Goal: Information Seeking & Learning: Learn about a topic

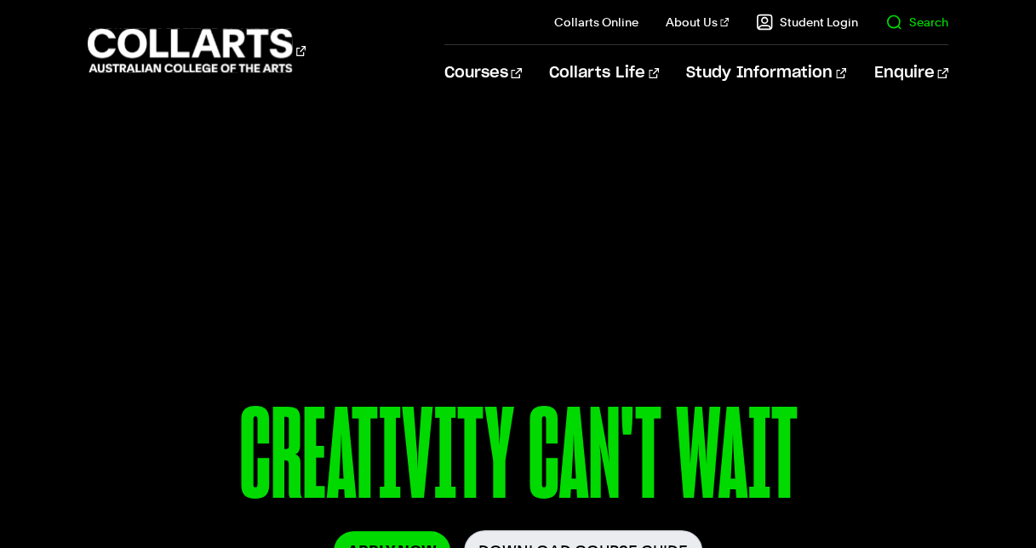
click at [927, 20] on link "Search" at bounding box center [916, 22] width 63 height 17
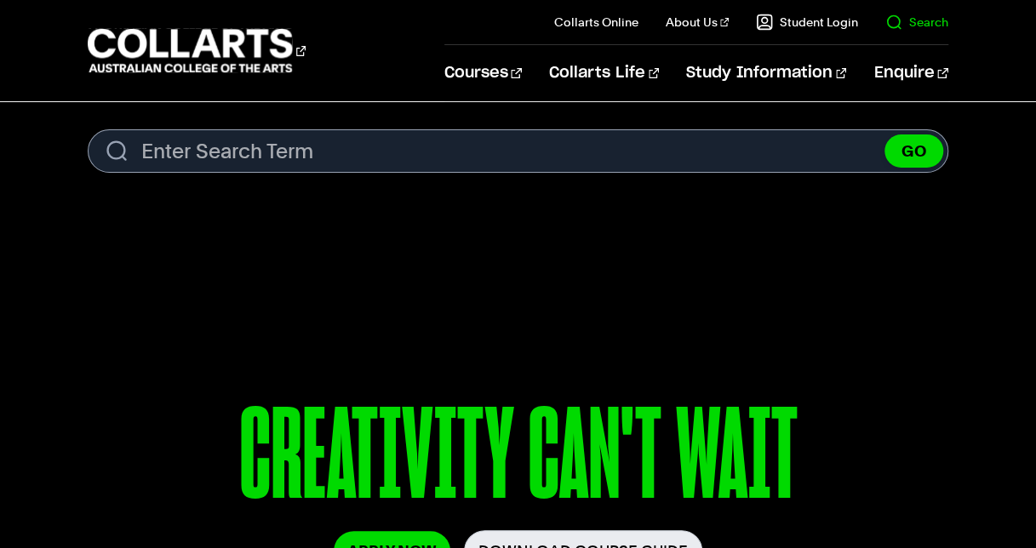
click at [919, 20] on link "Search" at bounding box center [916, 22] width 63 height 17
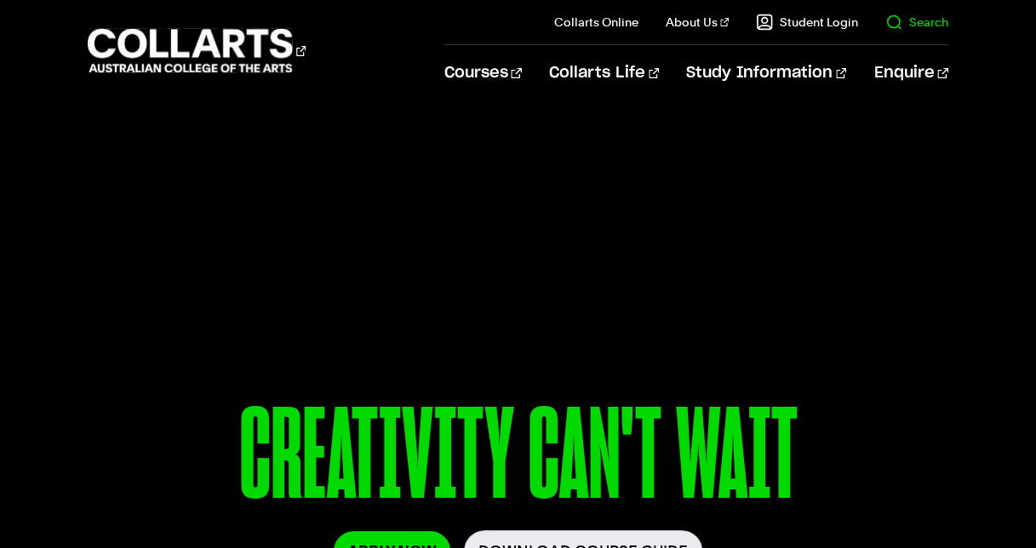
click at [897, 28] on link "Search" at bounding box center [916, 22] width 63 height 17
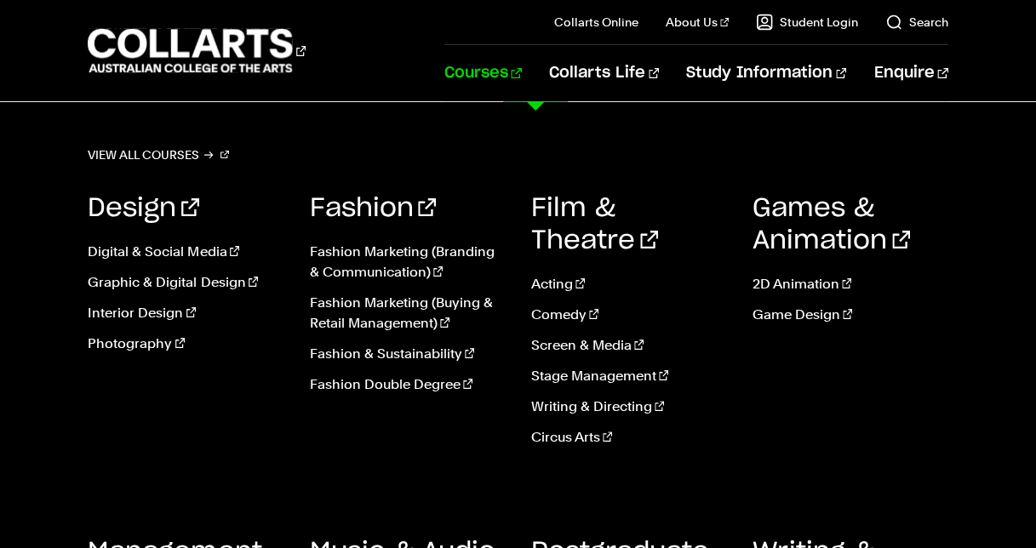
click at [522, 74] on link "Courses" at bounding box center [482, 73] width 77 height 56
click at [381, 255] on link "Fashion Marketing (Branding & Communication)" at bounding box center [407, 262] width 196 height 41
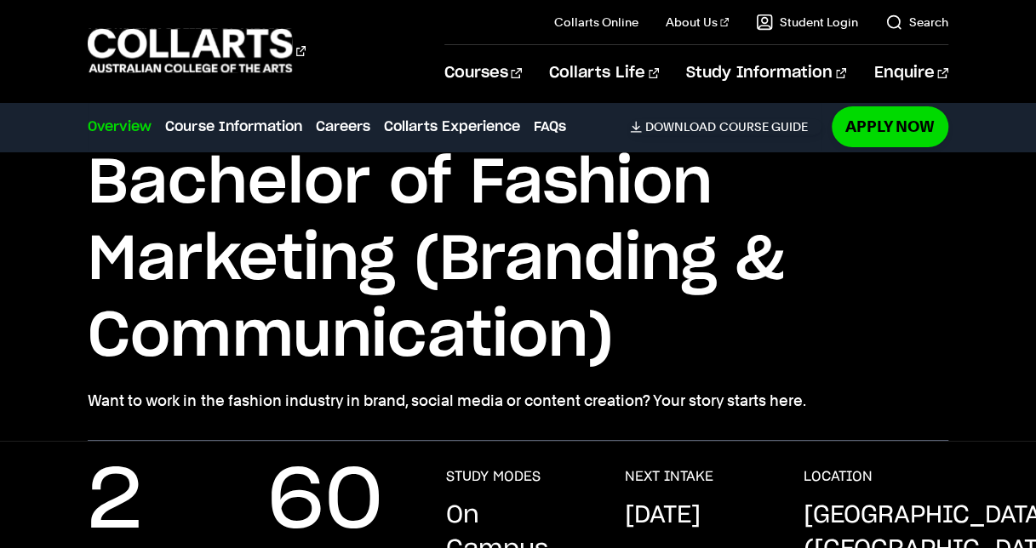
scroll to position [123, 0]
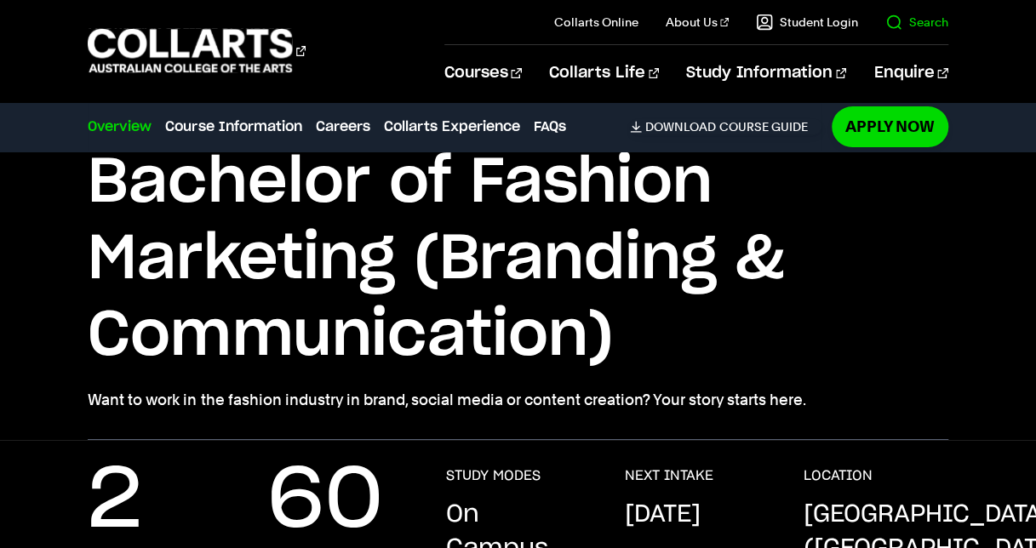
click at [906, 17] on link "Search" at bounding box center [916, 22] width 63 height 17
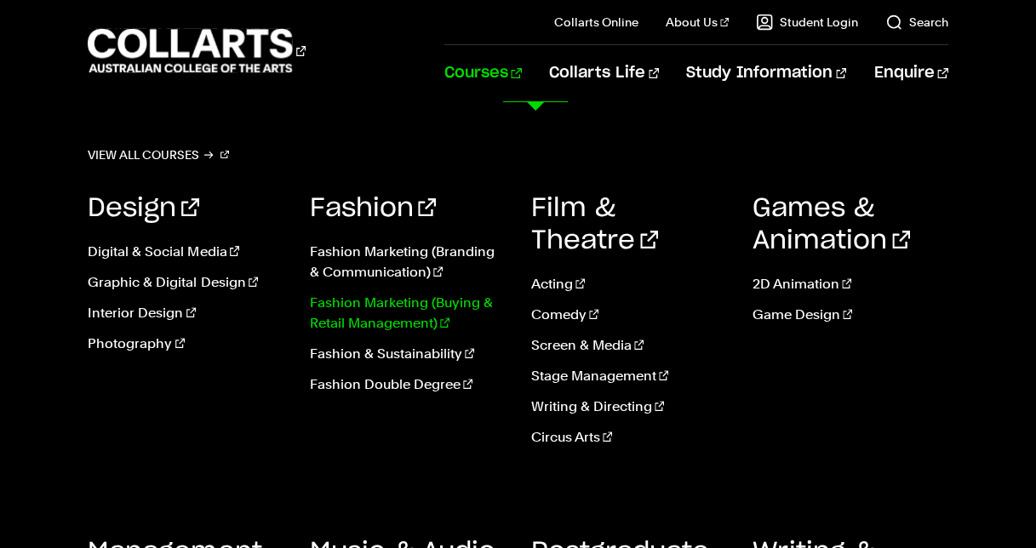
click at [411, 313] on link "Fashion Marketing (Buying & Retail Management)" at bounding box center [407, 313] width 196 height 41
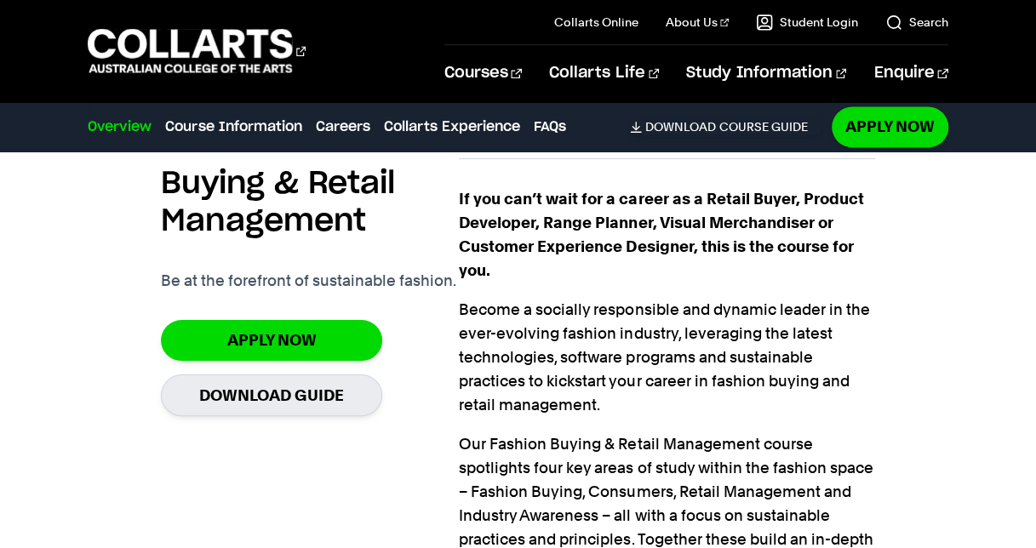
scroll to position [1154, 0]
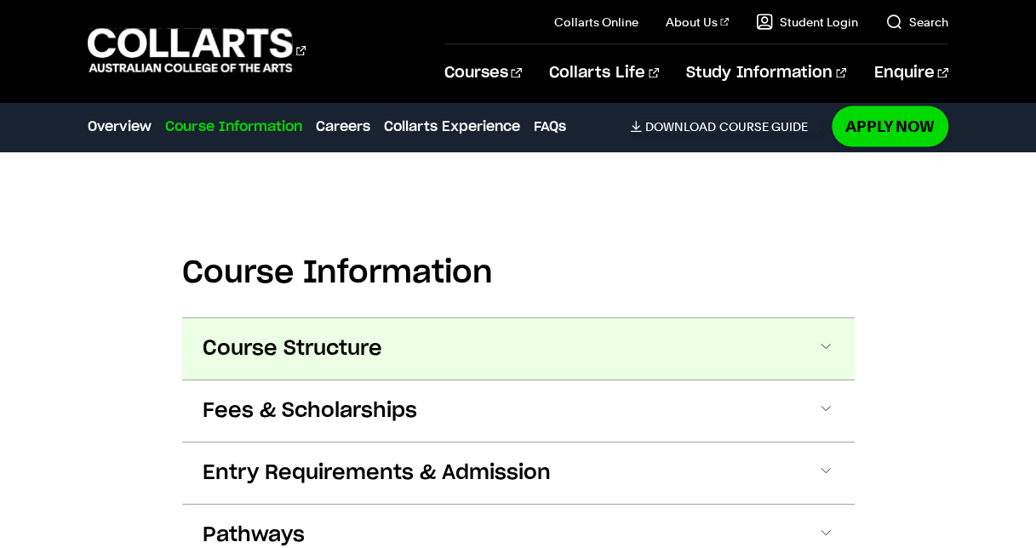
click at [392, 351] on button "Course Structure" at bounding box center [518, 348] width 673 height 61
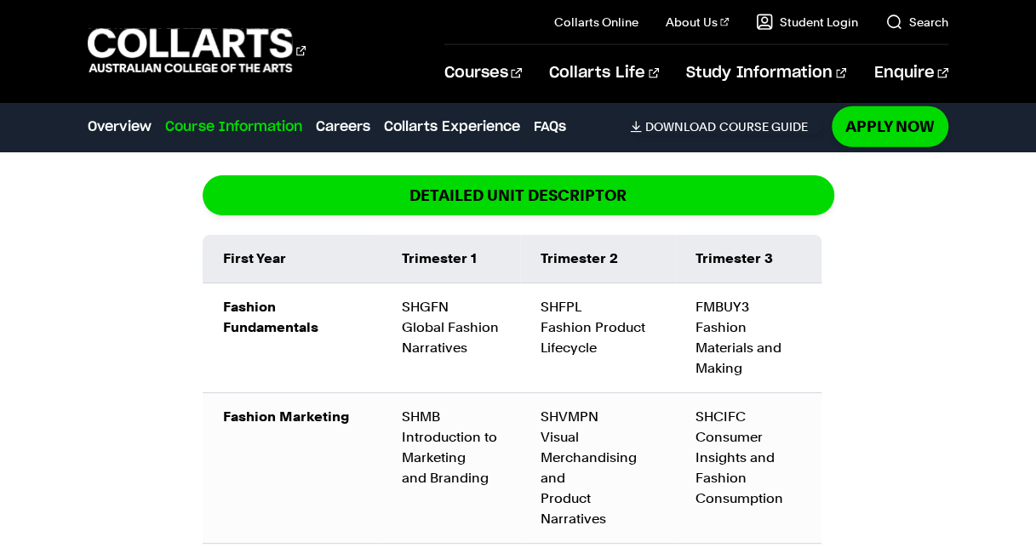
scroll to position [2096, 0]
